Goal: Book appointment/travel/reservation

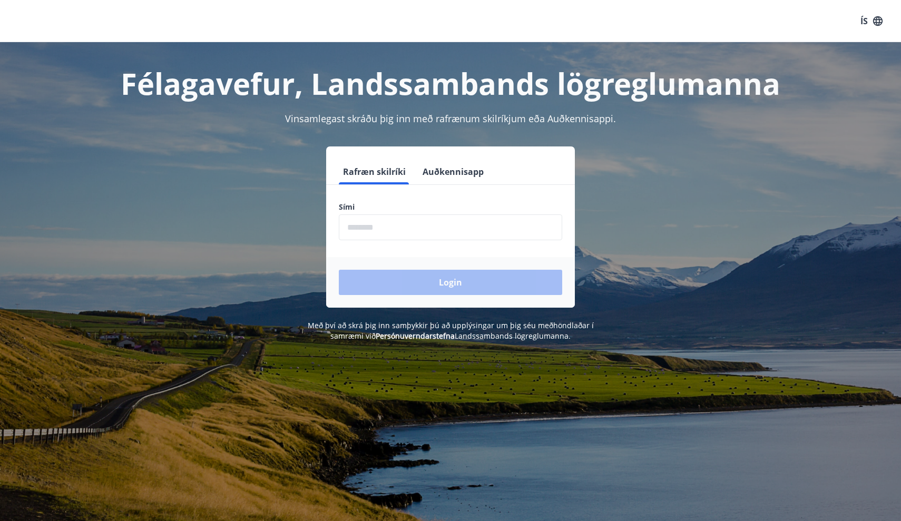
click at [432, 237] on input "phone" at bounding box center [450, 228] width 223 height 26
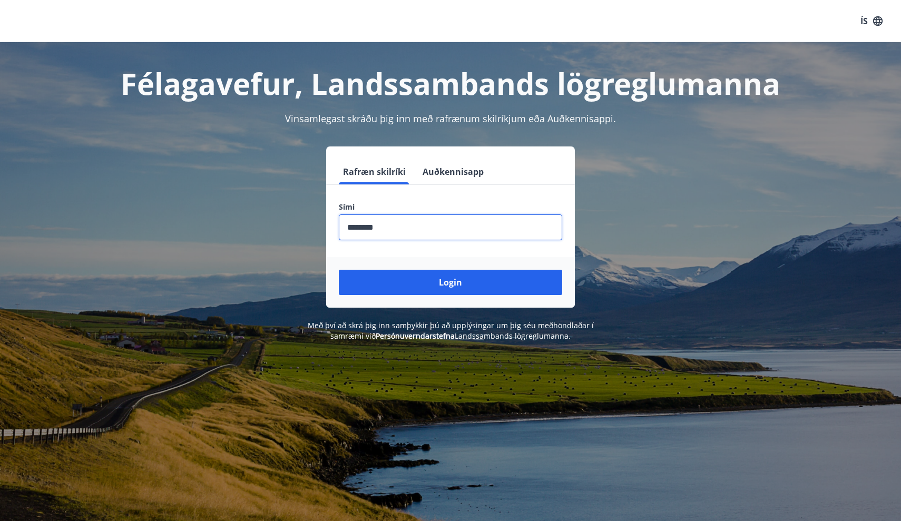
type input "********"
click at [451, 283] on button "Login" at bounding box center [450, 282] width 223 height 25
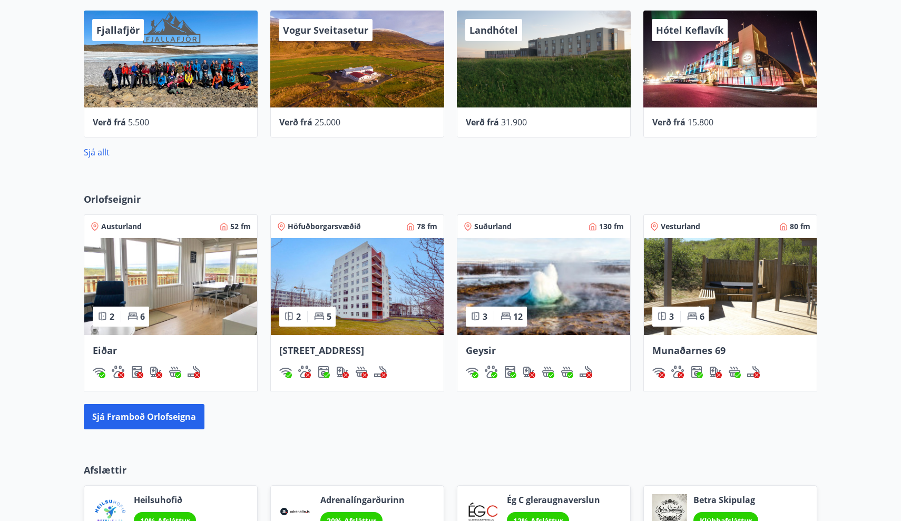
scroll to position [562, 0]
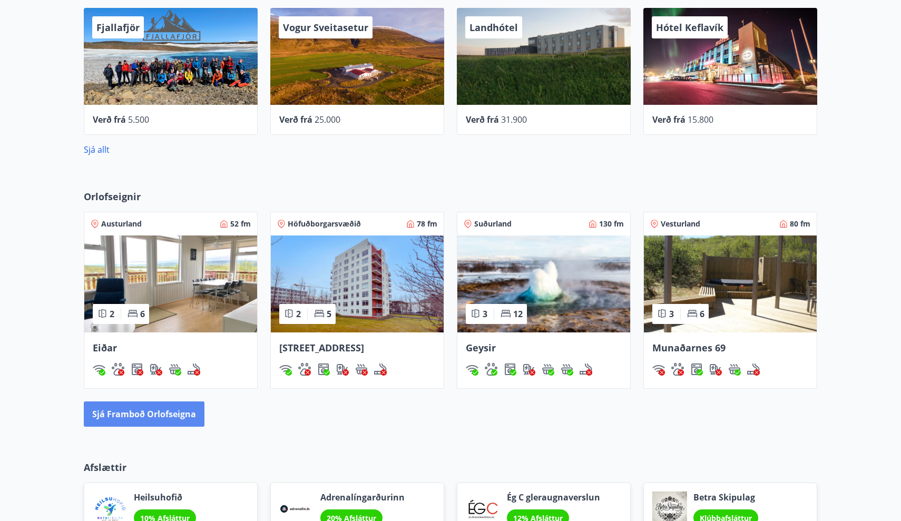
click at [176, 415] on button "Sjá framboð orlofseigna" at bounding box center [144, 414] width 121 height 25
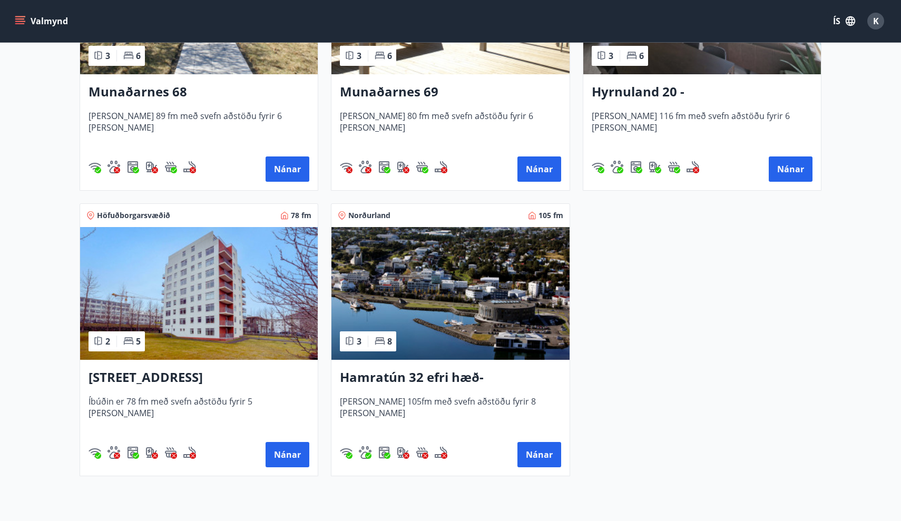
scroll to position [610, 0]
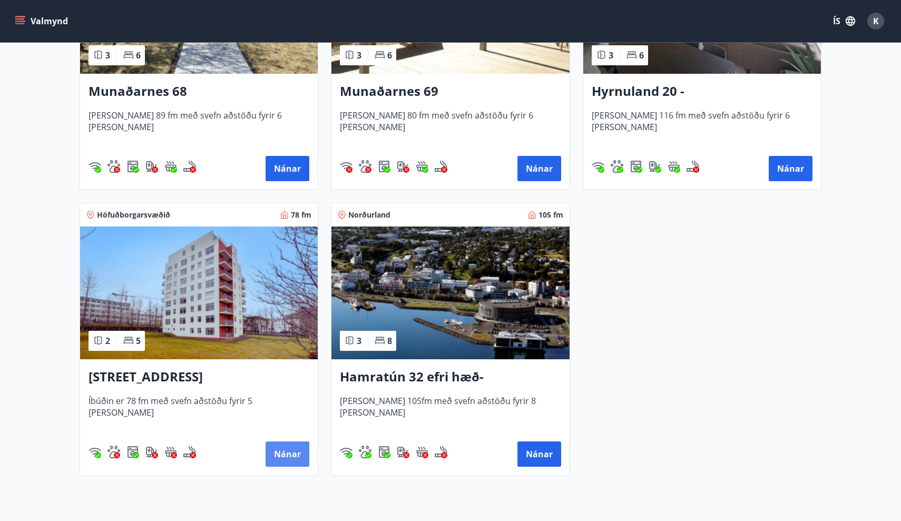
click at [286, 457] on button "Nánar" at bounding box center [288, 454] width 44 height 25
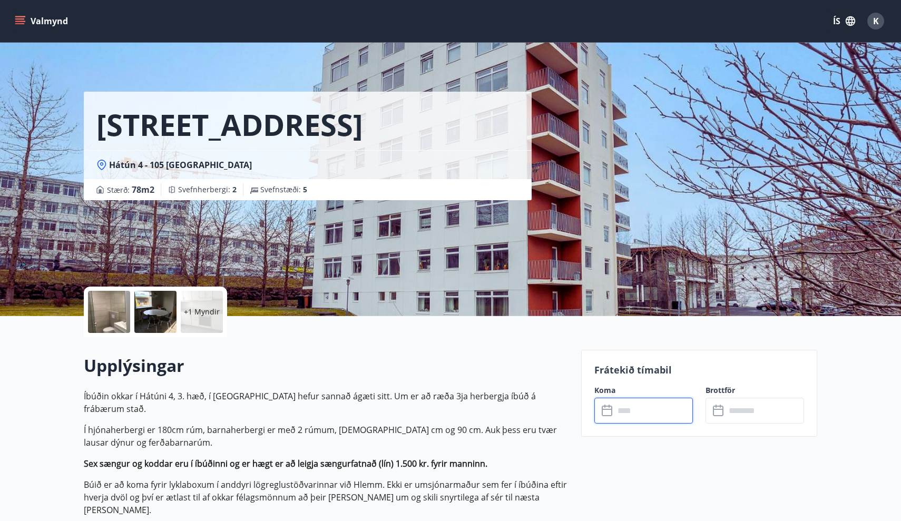
click at [622, 412] on input "text" at bounding box center [654, 411] width 79 height 26
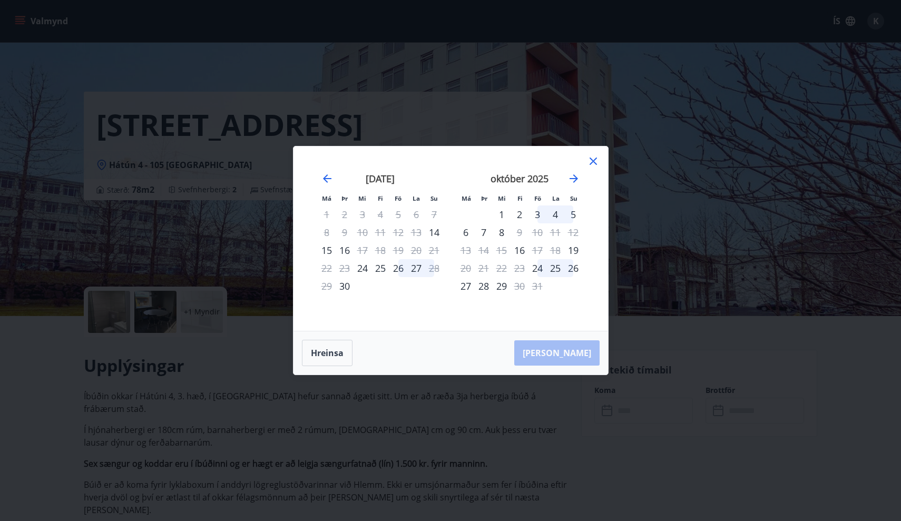
click at [589, 157] on icon at bounding box center [593, 161] width 13 height 13
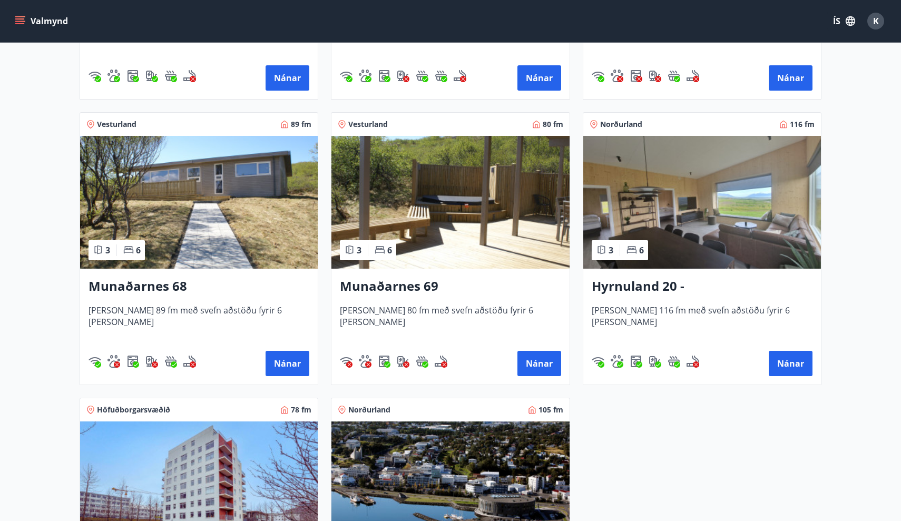
scroll to position [430, 0]
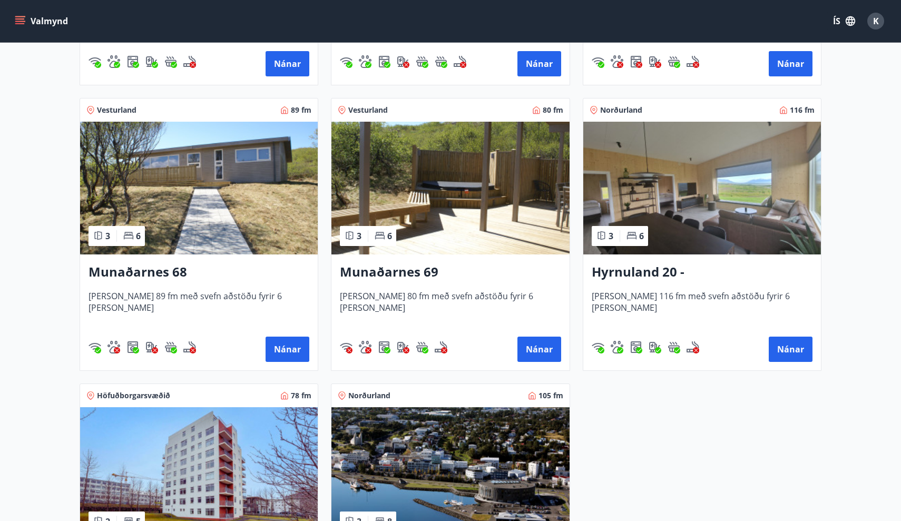
click at [356, 260] on div "Munaðarnes 69 Húsið er 80 fm með svefn aðstöðu fyrir 6 manns Nánar" at bounding box center [451, 313] width 238 height 116
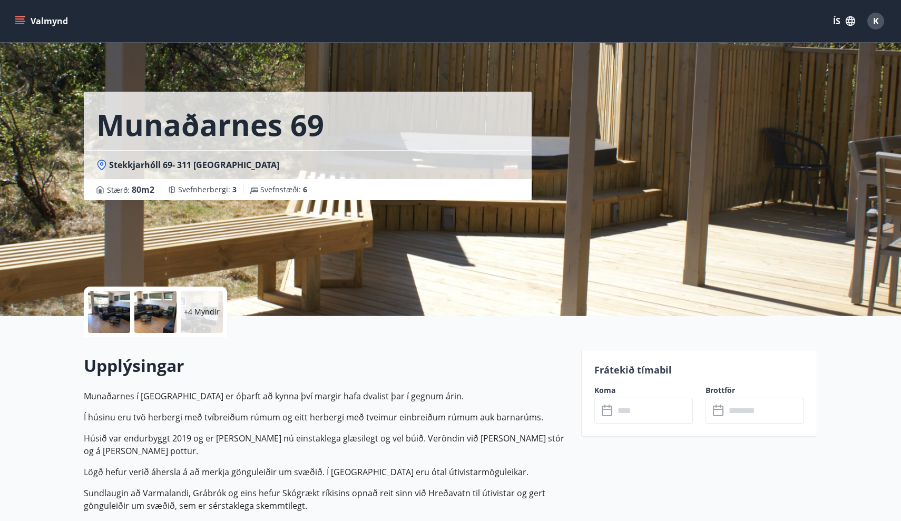
click at [113, 309] on div at bounding box center [109, 312] width 42 height 42
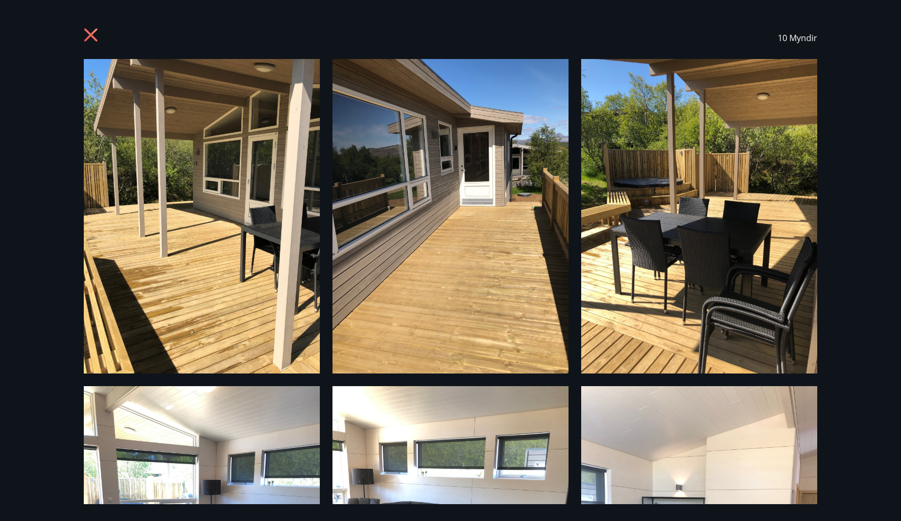
click at [120, 251] on img at bounding box center [202, 216] width 236 height 315
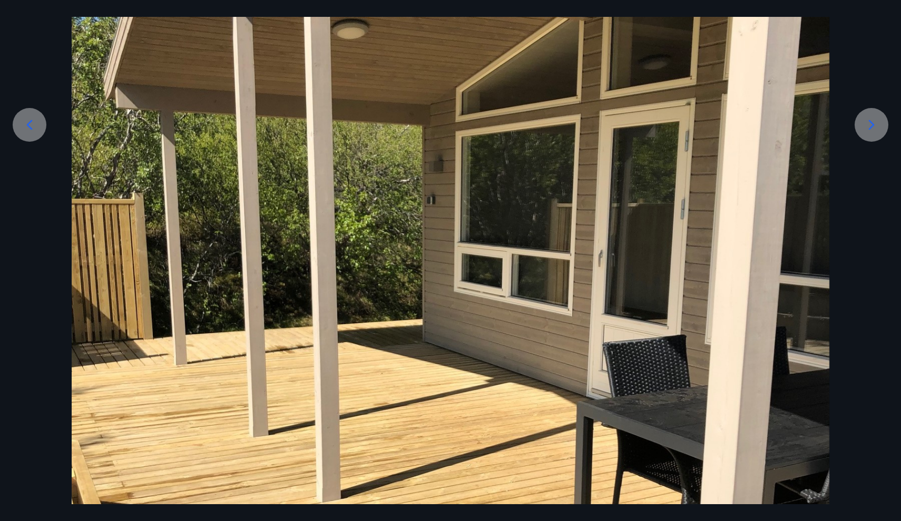
scroll to position [197, 0]
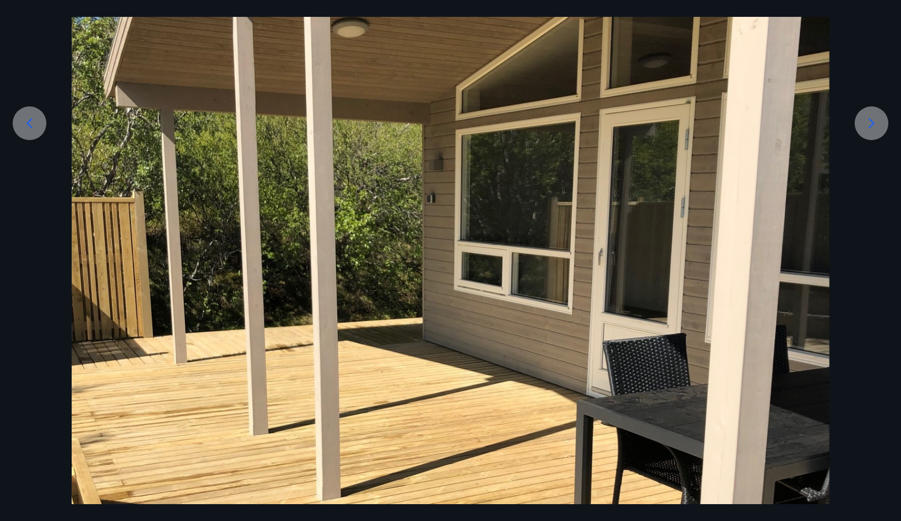
click at [855, 121] on div at bounding box center [872, 123] width 34 height 34
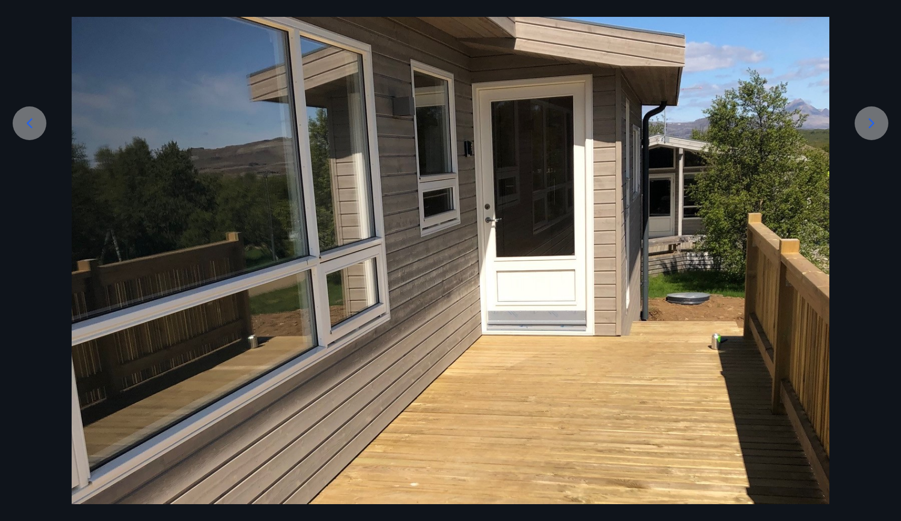
click at [855, 121] on div at bounding box center [872, 123] width 34 height 34
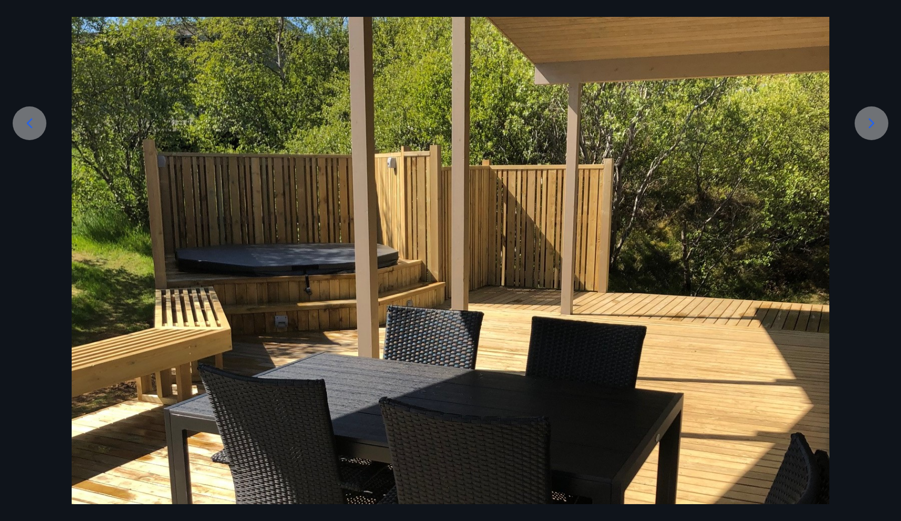
click at [855, 121] on div at bounding box center [872, 123] width 34 height 34
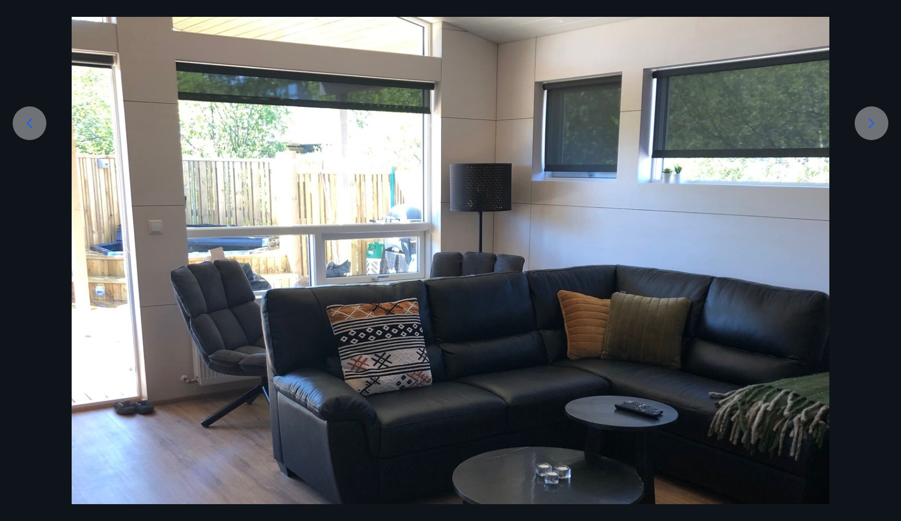
click at [855, 121] on div at bounding box center [872, 123] width 34 height 34
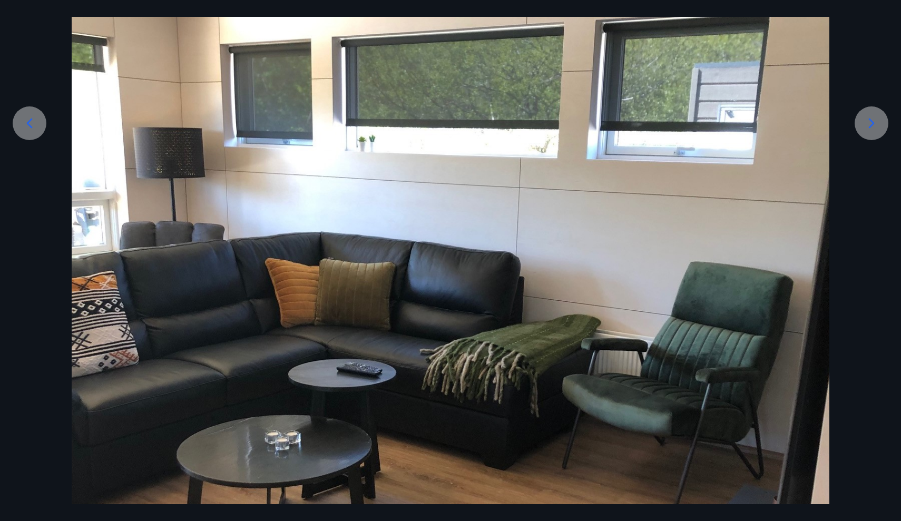
click at [855, 121] on div at bounding box center [872, 123] width 34 height 34
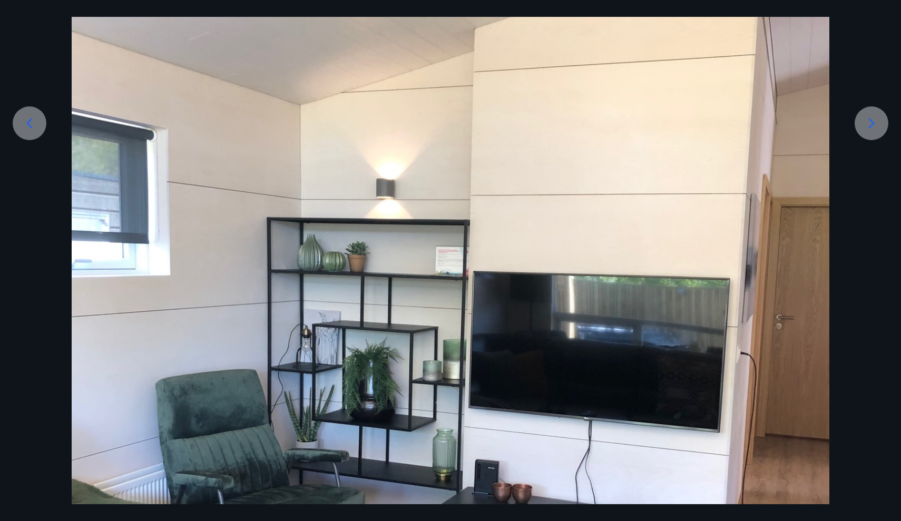
click at [855, 121] on div at bounding box center [872, 123] width 34 height 34
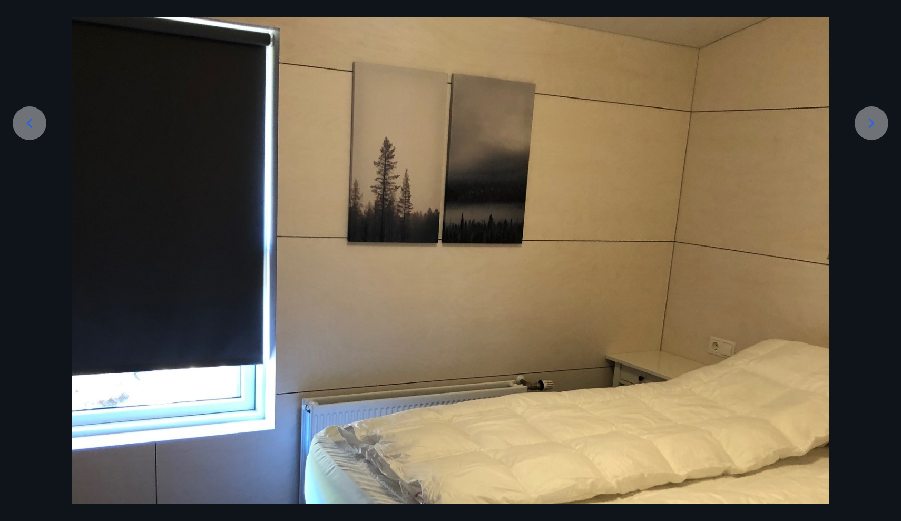
click at [855, 121] on div at bounding box center [872, 123] width 34 height 34
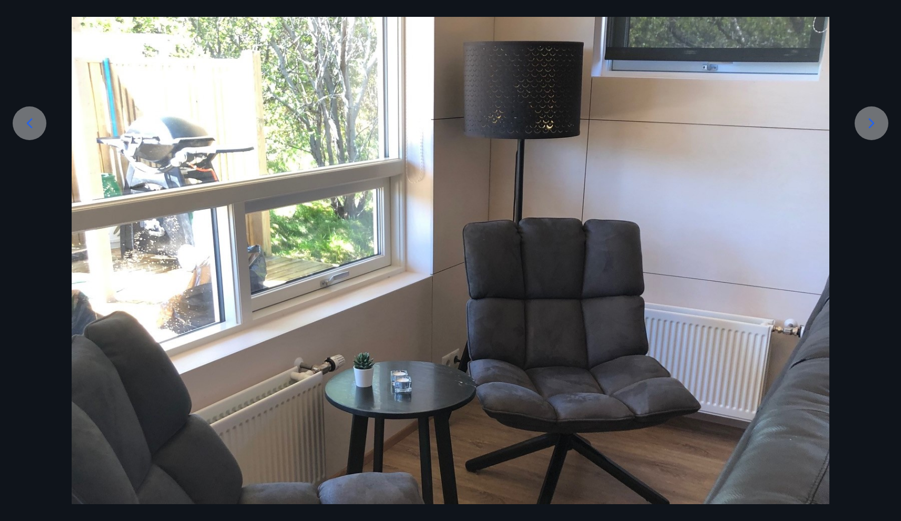
click at [855, 121] on div at bounding box center [872, 123] width 34 height 34
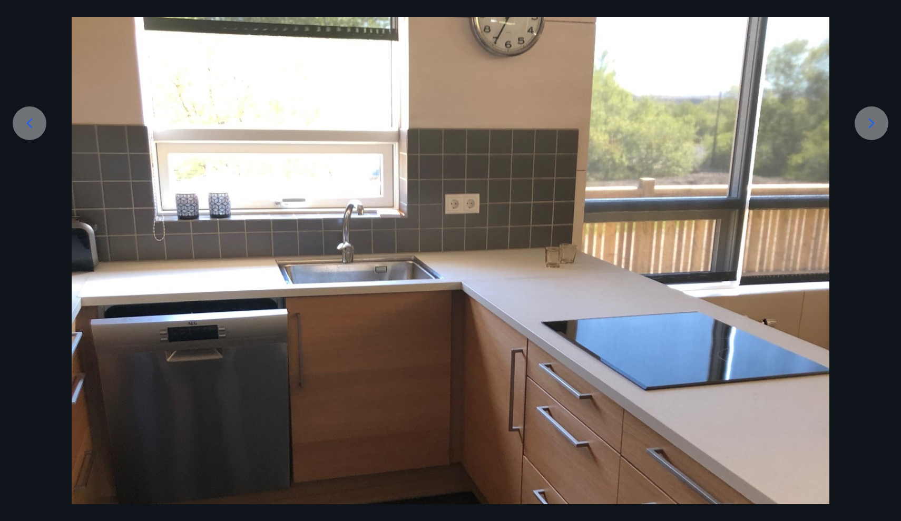
click at [855, 121] on div at bounding box center [872, 123] width 34 height 34
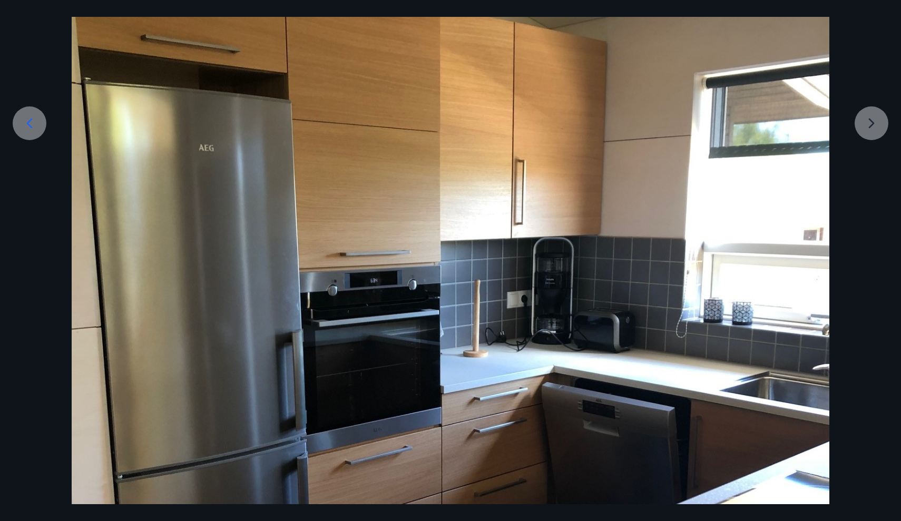
click at [855, 121] on div at bounding box center [450, 367] width 901 height 1010
click at [868, 127] on div at bounding box center [450, 367] width 901 height 1010
click at [883, 118] on div at bounding box center [450, 367] width 901 height 1010
click at [857, 80] on div at bounding box center [450, 367] width 901 height 1010
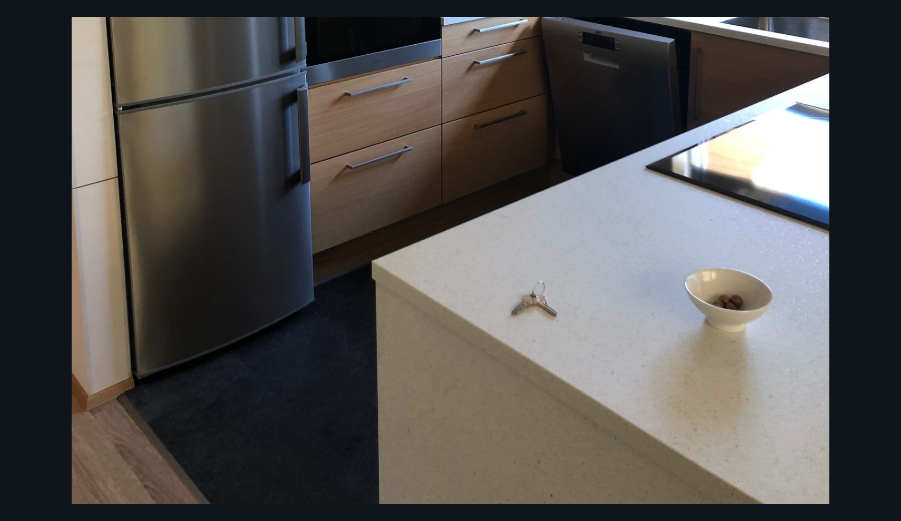
scroll to position [565, 0]
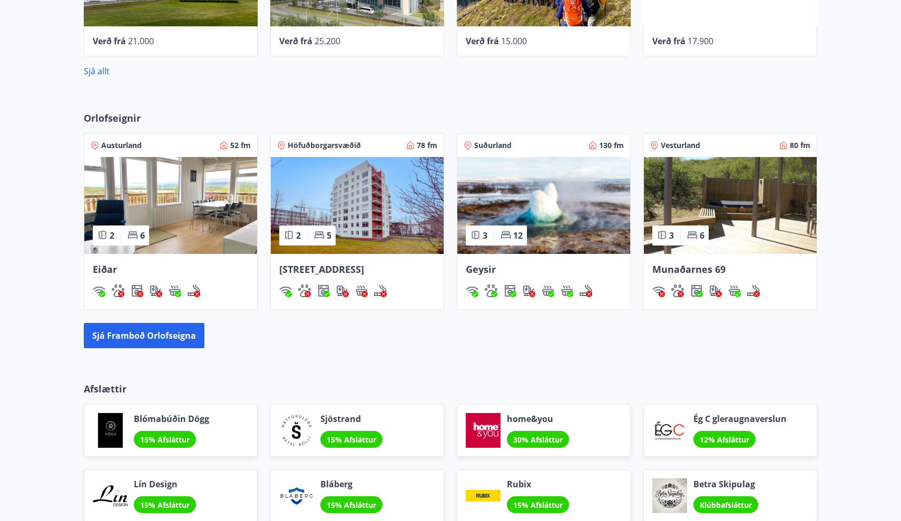
scroll to position [642, 0]
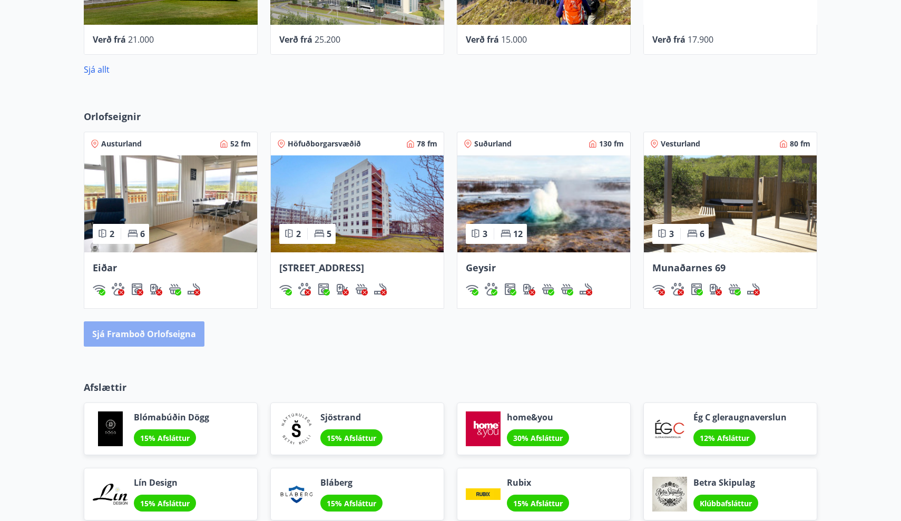
click at [176, 331] on button "Sjá framboð orlofseigna" at bounding box center [144, 334] width 121 height 25
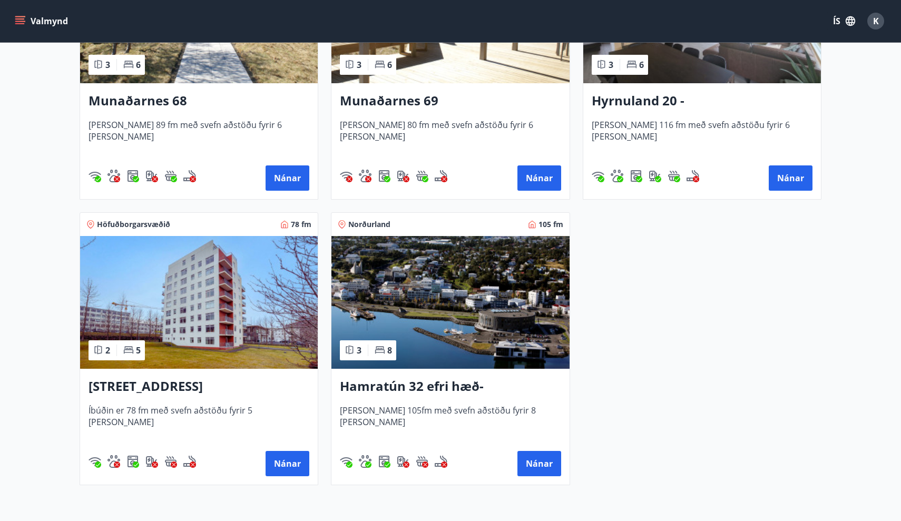
scroll to position [608, 0]
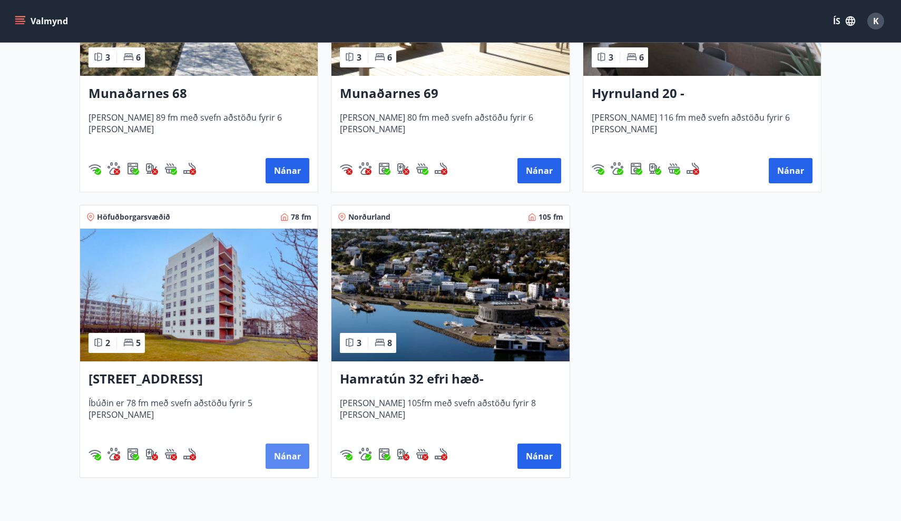
click at [288, 458] on button "Nánar" at bounding box center [288, 456] width 44 height 25
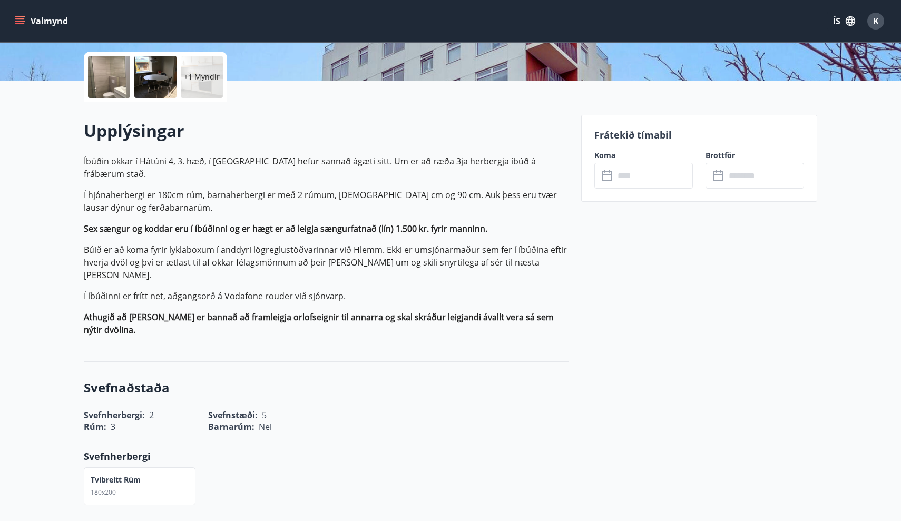
scroll to position [162, 0]
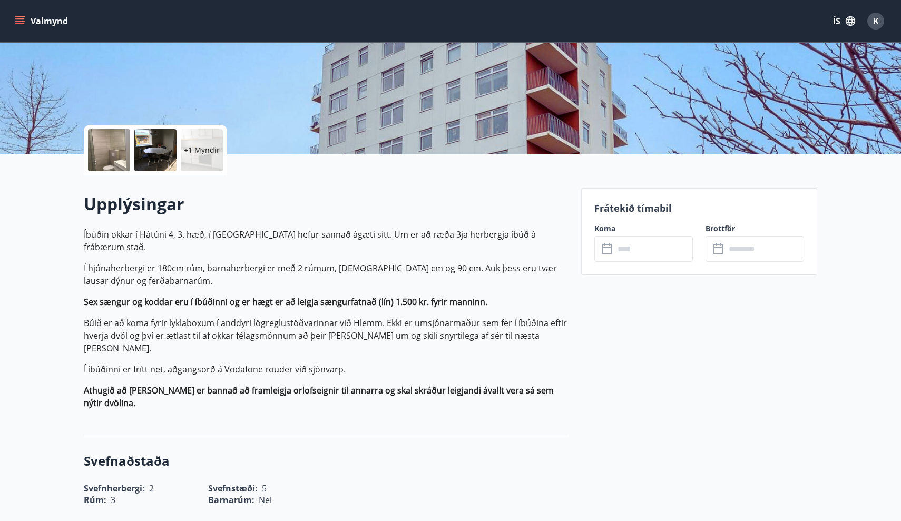
click at [631, 248] on input "text" at bounding box center [654, 249] width 79 height 26
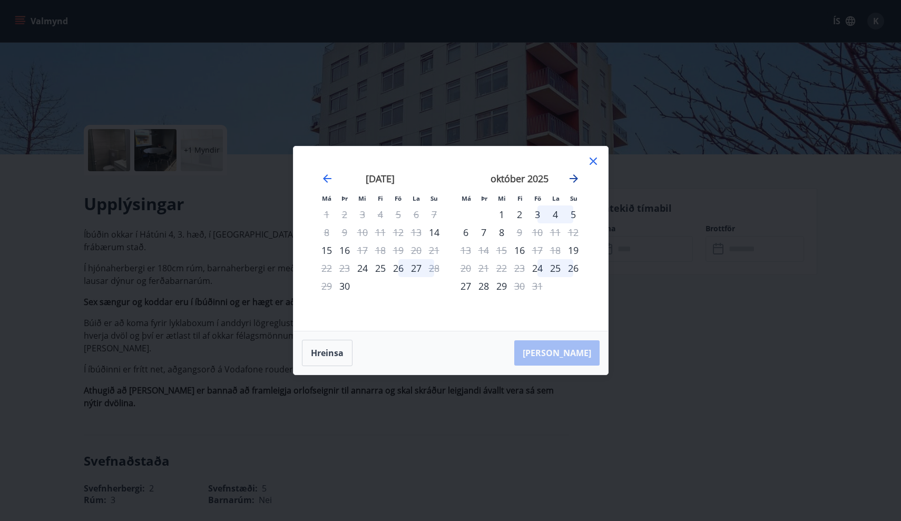
click at [579, 179] on icon "Move forward to switch to the next month." at bounding box center [574, 178] width 13 height 13
click at [466, 267] on div "17" at bounding box center [466, 268] width 18 height 18
click at [532, 269] on div "21" at bounding box center [538, 268] width 18 height 18
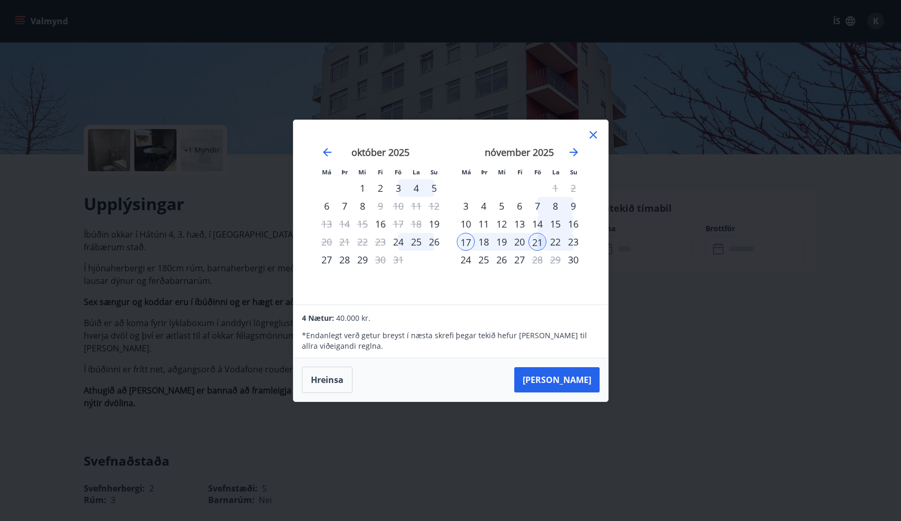
click at [596, 133] on icon at bounding box center [593, 135] width 13 height 13
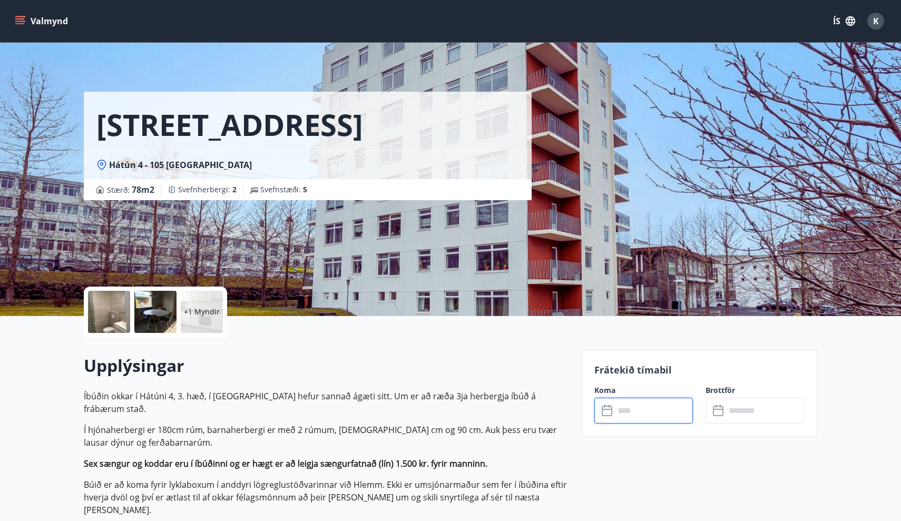
scroll to position [0, 0]
click at [123, 314] on div at bounding box center [109, 312] width 42 height 42
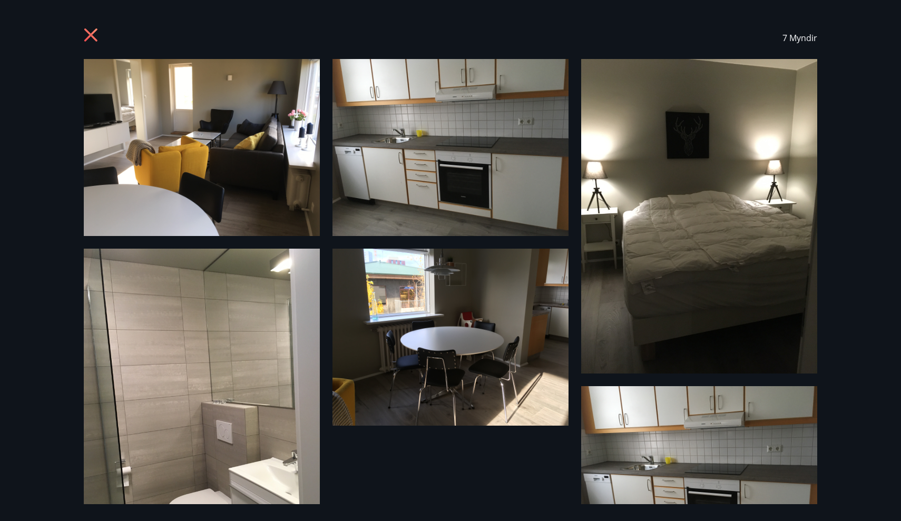
click at [0, 266] on div "7 Myndir" at bounding box center [450, 260] width 901 height 521
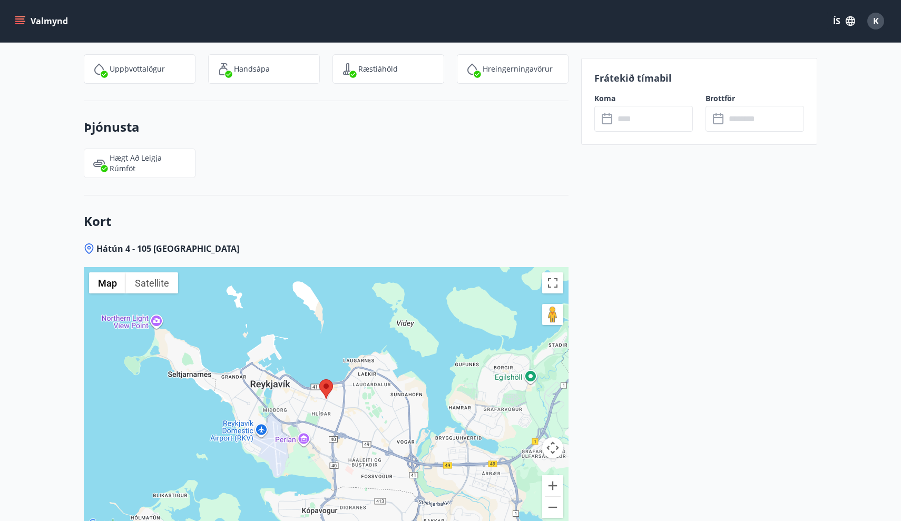
scroll to position [1316, 0]
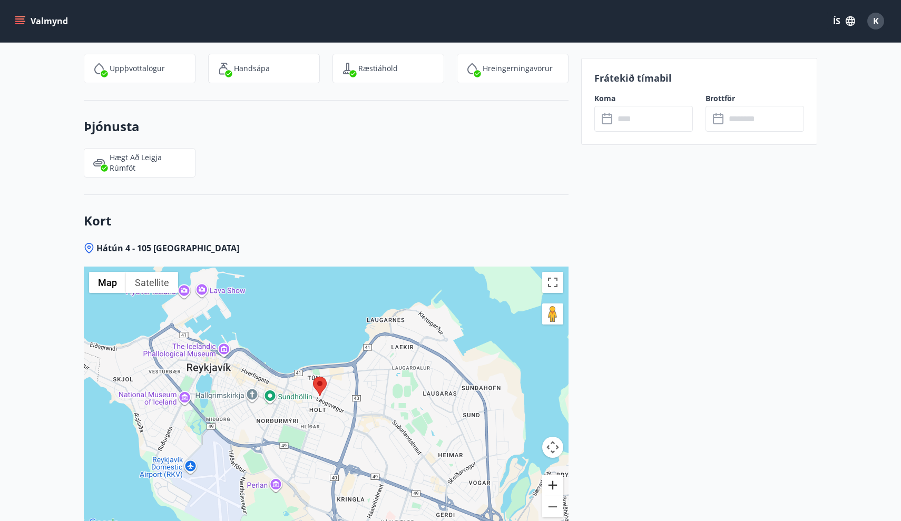
click at [559, 475] on button "Zoom in" at bounding box center [552, 485] width 21 height 21
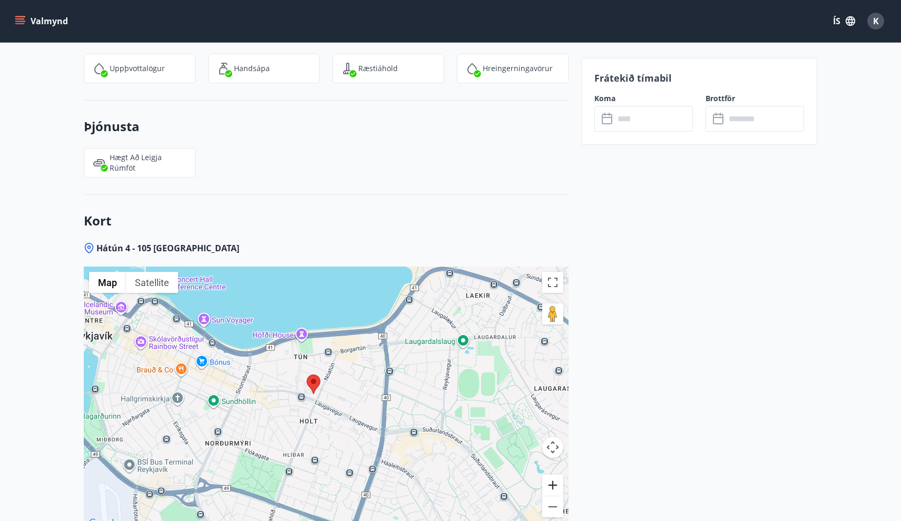
click at [559, 475] on button "Zoom in" at bounding box center [552, 485] width 21 height 21
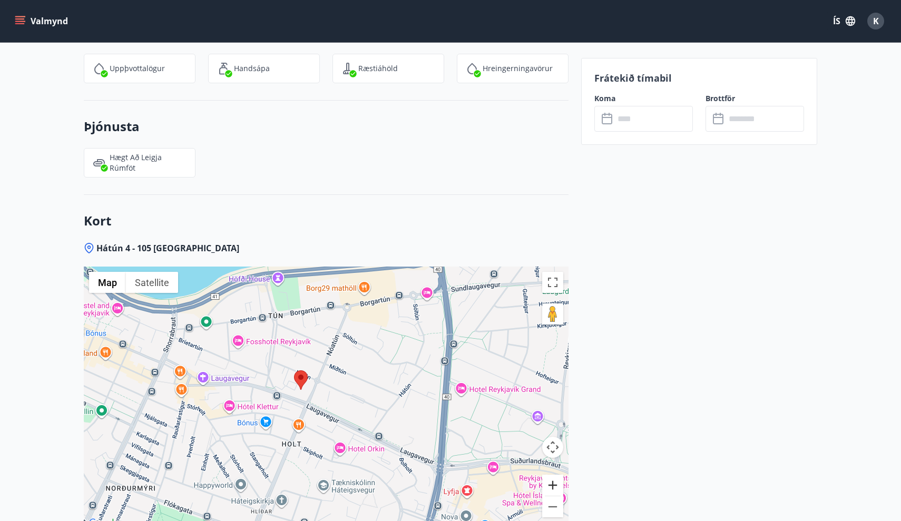
click at [558, 475] on button "Zoom in" at bounding box center [552, 485] width 21 height 21
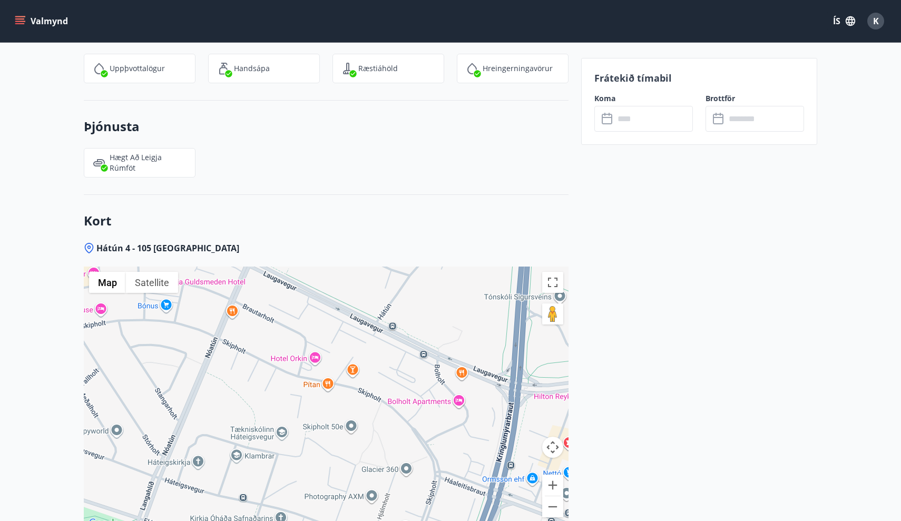
drag, startPoint x: 310, startPoint y: 415, endPoint x: 271, endPoint y: 266, distance: 154.2
click at [271, 267] on div at bounding box center [326, 399] width 485 height 264
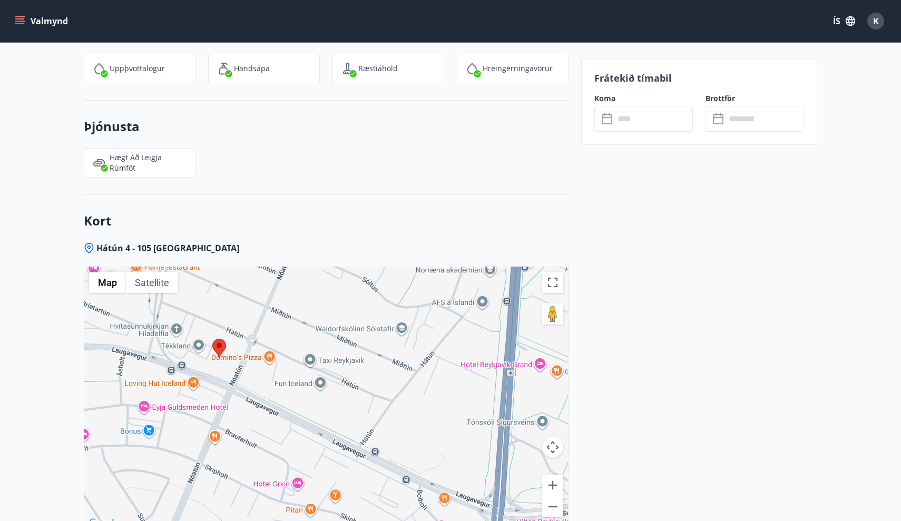
drag, startPoint x: 271, startPoint y: 266, endPoint x: 252, endPoint y: 394, distance: 129.4
click at [252, 394] on div at bounding box center [326, 399] width 485 height 264
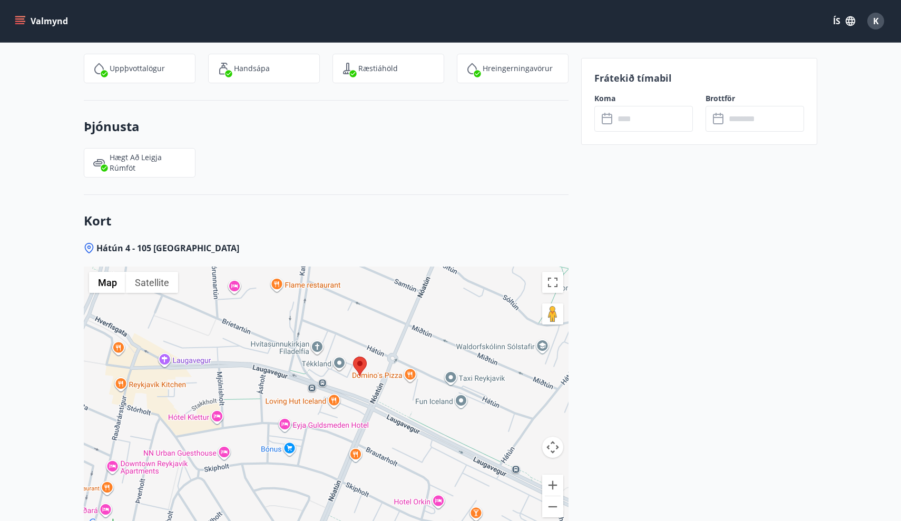
drag, startPoint x: 246, startPoint y: 368, endPoint x: 387, endPoint y: 383, distance: 142.1
click at [387, 383] on div at bounding box center [326, 399] width 485 height 264
